Goal: Transaction & Acquisition: Purchase product/service

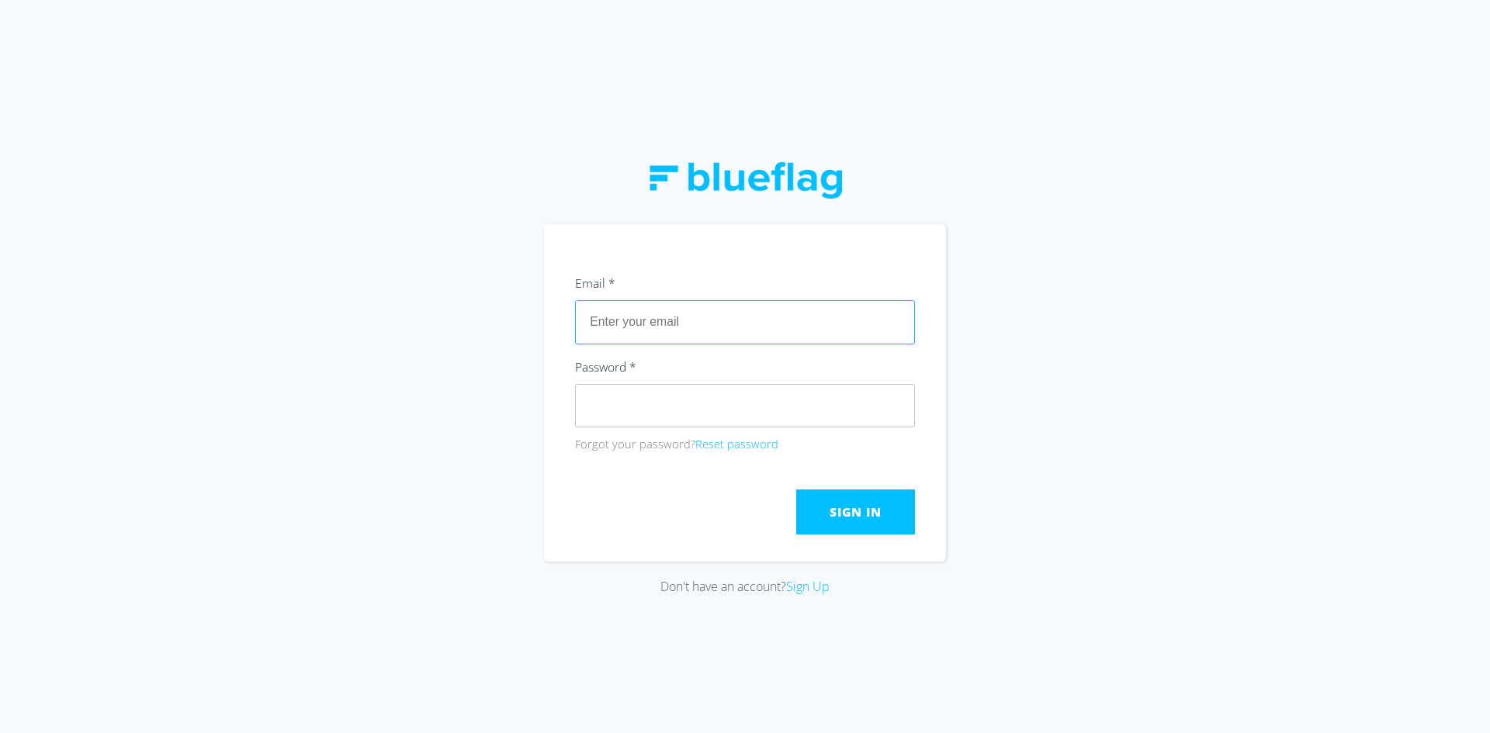
click at [761, 318] on input "text" at bounding box center [745, 321] width 340 height 43
type input "[EMAIL_ADDRESS][DOMAIN_NAME]"
click at [830, 504] on span "Sign In" at bounding box center [855, 512] width 51 height 17
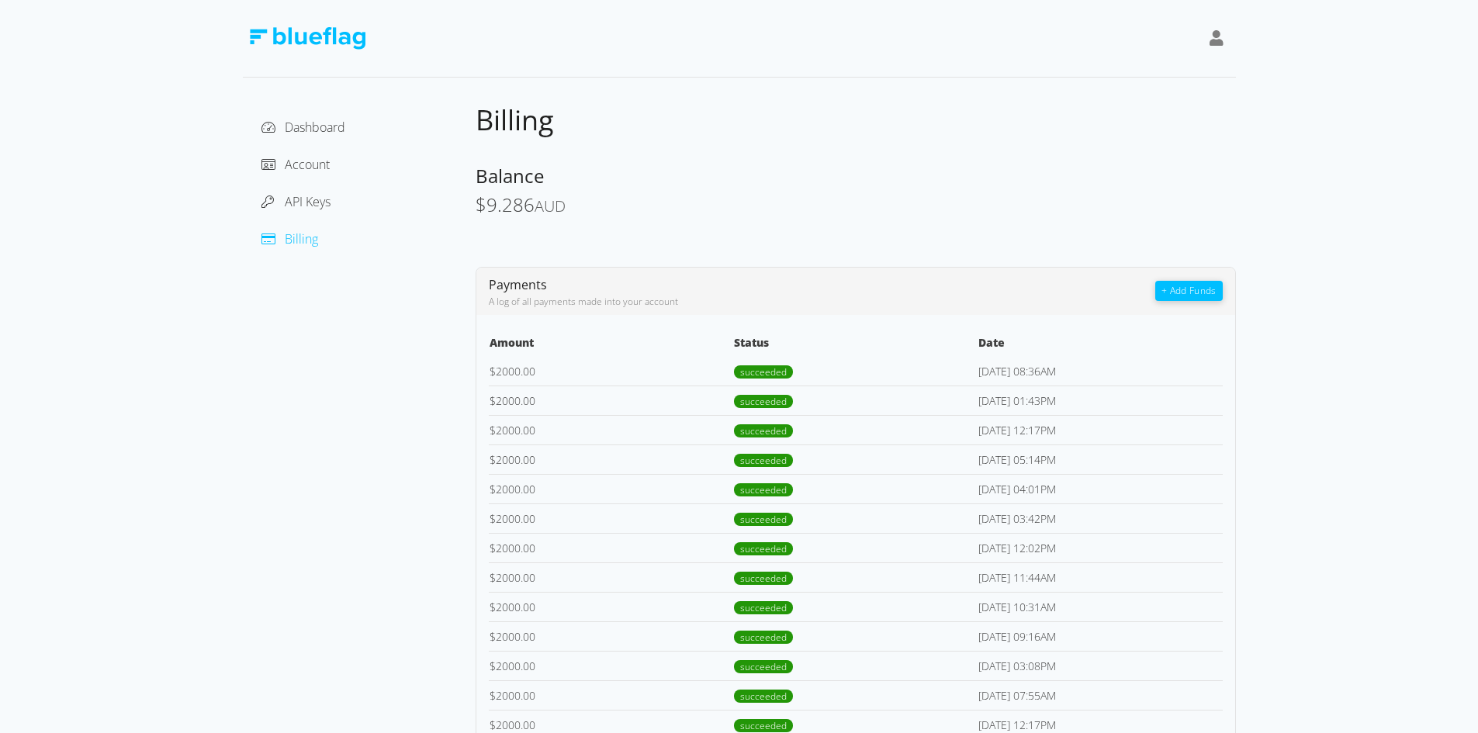
click at [1192, 287] on button "+ Add Funds" at bounding box center [1188, 291] width 67 height 20
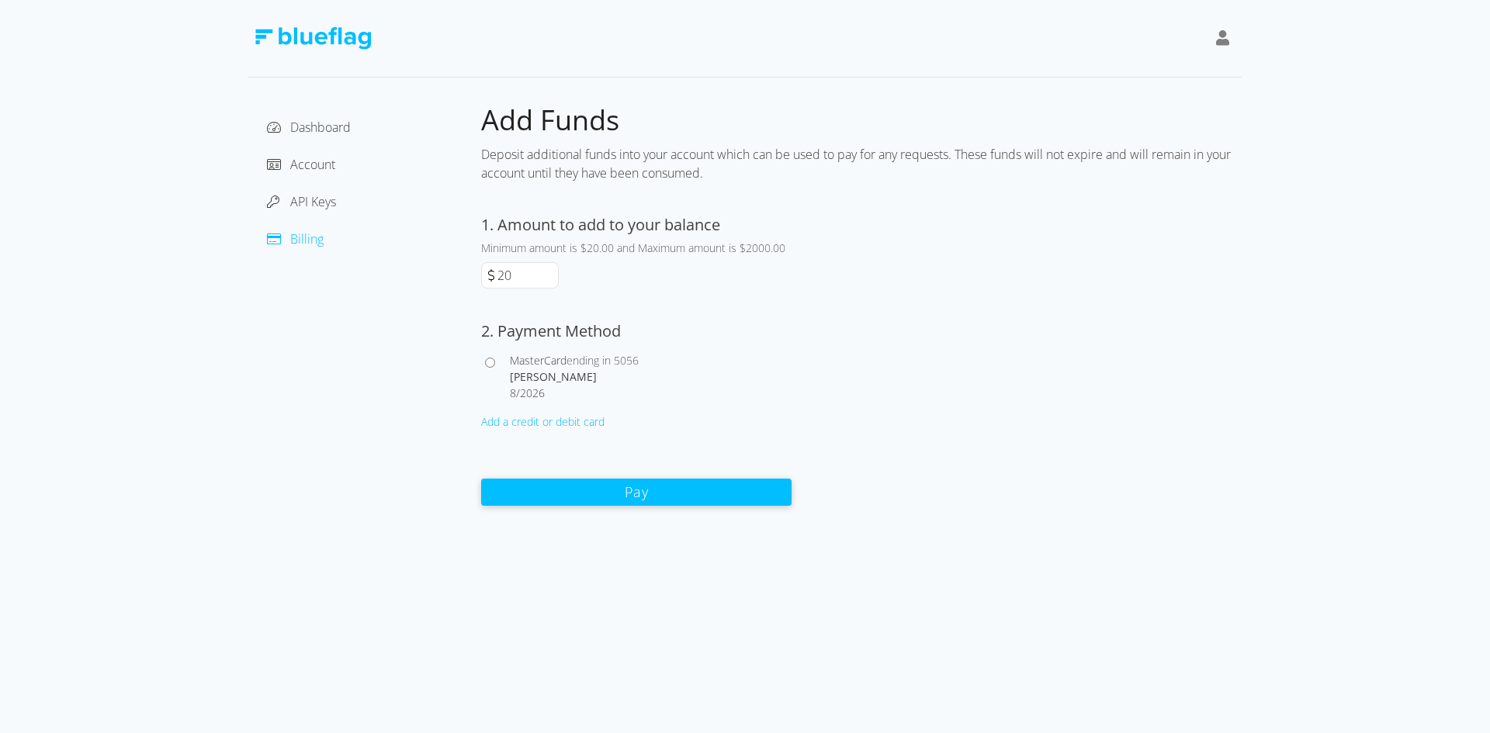
click at [528, 277] on input "20" at bounding box center [526, 275] width 64 height 25
type input "2000"
click at [494, 361] on input "MasterCard ending in 5056 [PERSON_NAME] 8 / 2026" at bounding box center [490, 363] width 10 height 10
radio input "true"
click at [636, 487] on button "Pay" at bounding box center [636, 491] width 310 height 27
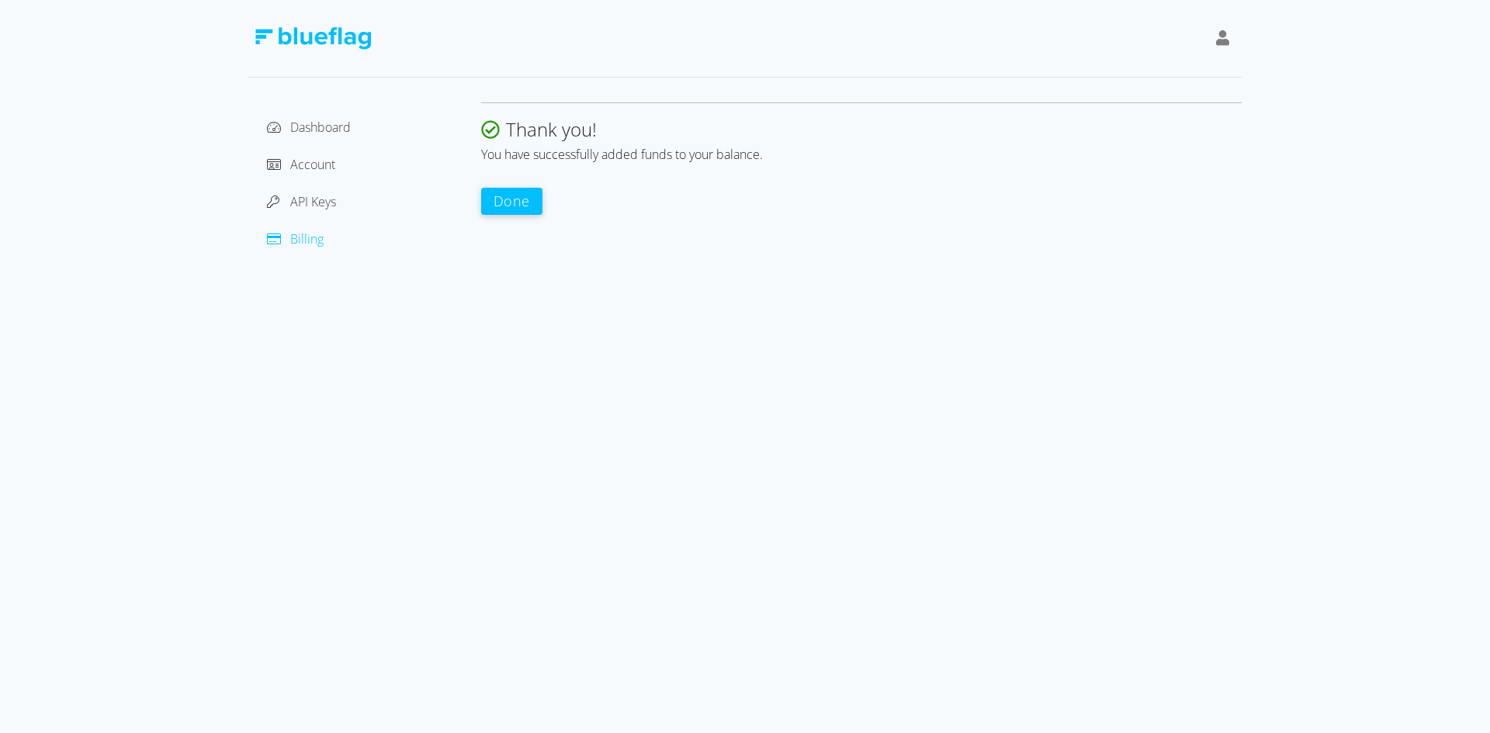
click at [523, 201] on button "Done" at bounding box center [511, 201] width 61 height 27
